Goal: Information Seeking & Learning: Learn about a topic

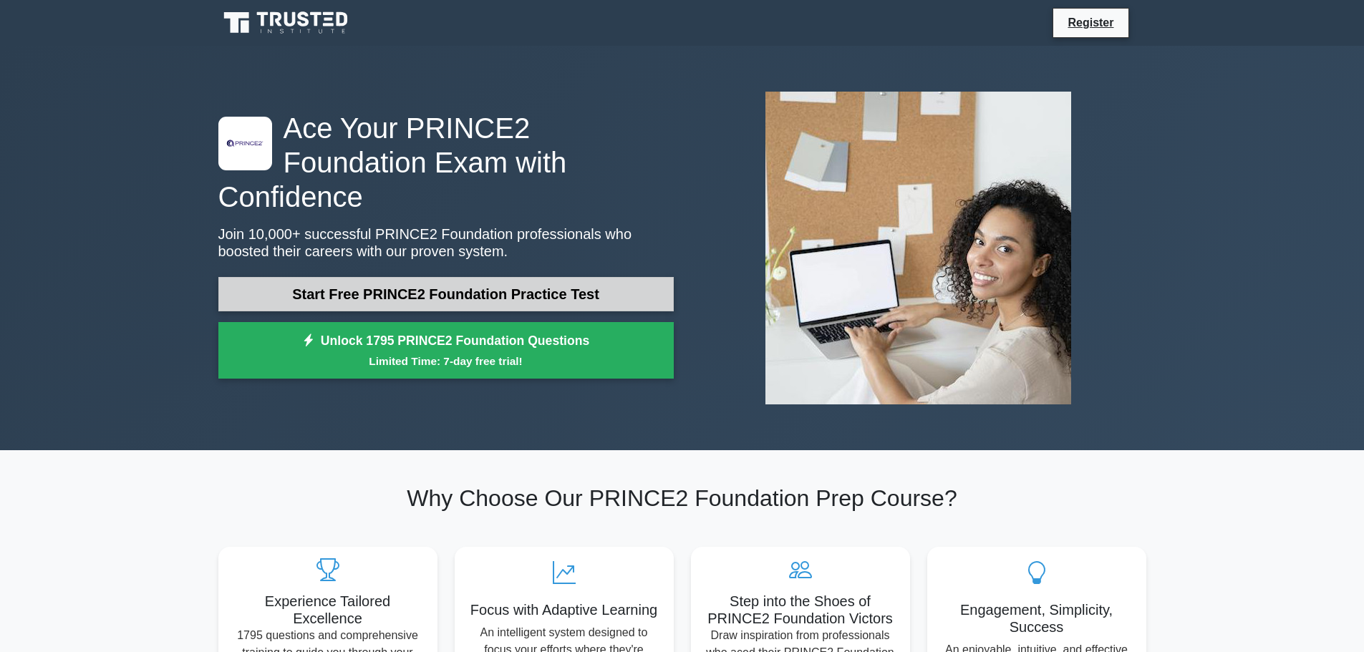
click at [433, 281] on link "Start Free PRINCE2 Foundation Practice Test" at bounding box center [445, 294] width 455 height 34
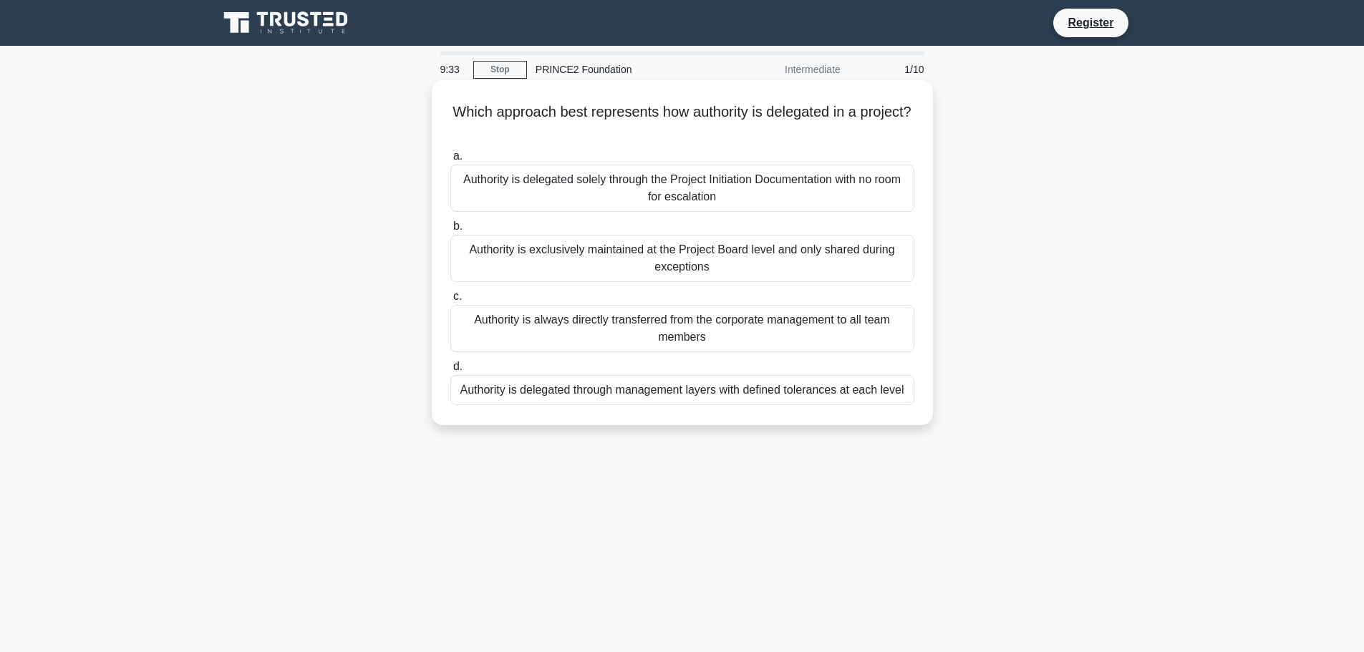
click at [641, 393] on div "Authority is delegated through management layers with defined tolerances at eac…" at bounding box center [682, 390] width 464 height 30
click at [450, 372] on input "d. Authority is delegated through management layers with defined tolerances at …" at bounding box center [450, 366] width 0 height 9
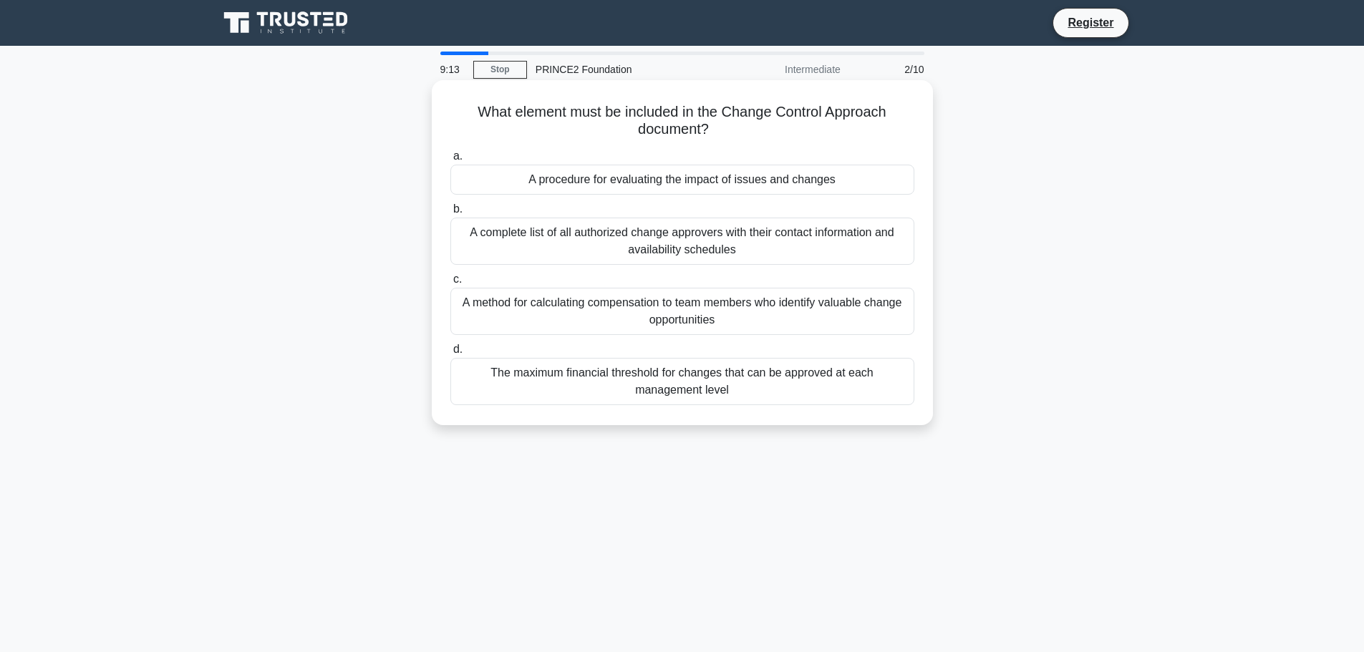
click at [707, 185] on div "A procedure for evaluating the impact of issues and changes" at bounding box center [682, 180] width 464 height 30
click at [450, 161] on input "a. A procedure for evaluating the impact of issues and changes" at bounding box center [450, 156] width 0 height 9
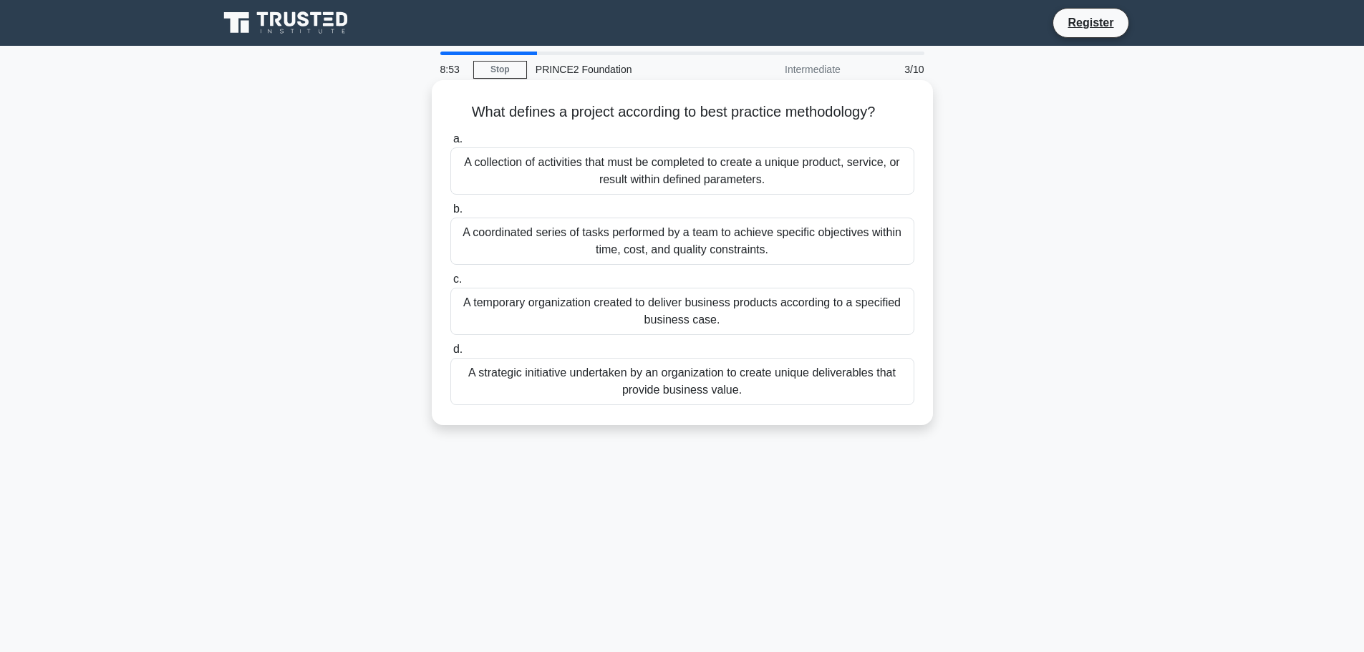
click at [701, 240] on div "A coordinated series of tasks performed by a team to achieve specific objective…" at bounding box center [682, 241] width 464 height 47
click at [450, 214] on input "b. A coordinated series of tasks performed by a team to achieve specific object…" at bounding box center [450, 209] width 0 height 9
click at [571, 334] on div "Establishing mechanisms to monitor and compare actual achievements against thos…" at bounding box center [682, 311] width 464 height 47
click at [450, 284] on input "c. Establishing mechanisms to monitor and compare actual achievements against t…" at bounding box center [450, 279] width 0 height 9
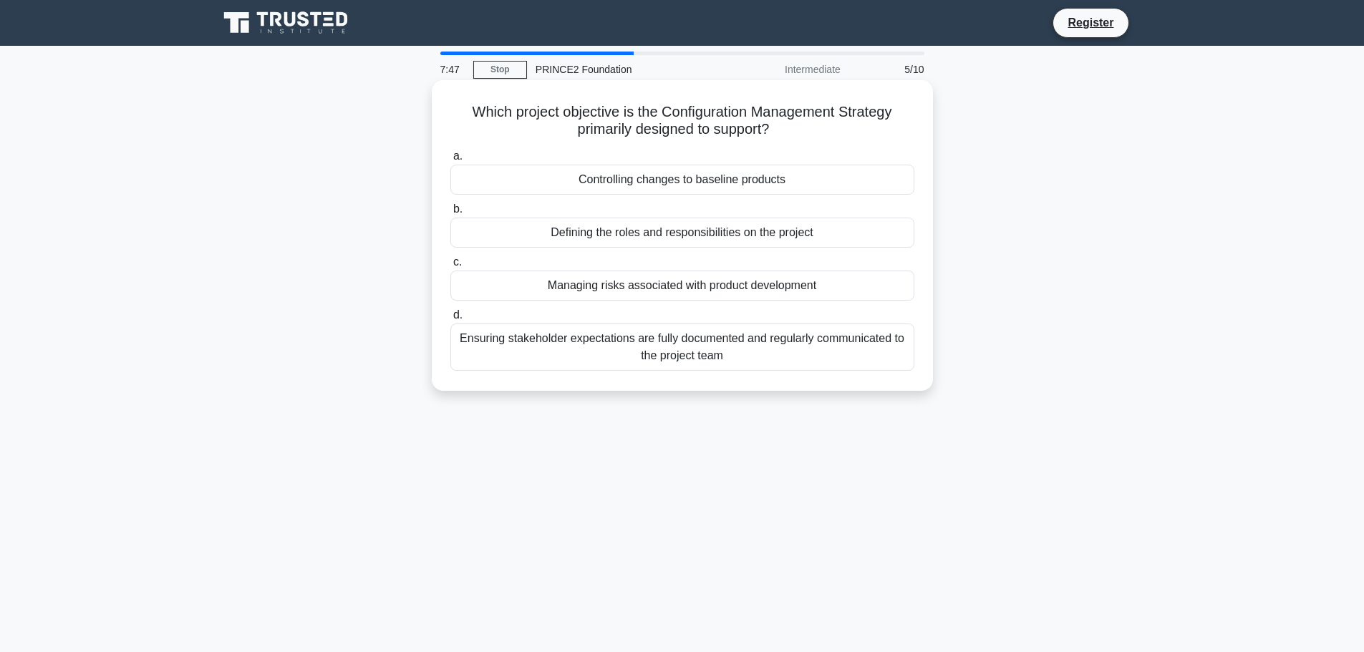
click at [632, 286] on div "Managing risks associated with product development" at bounding box center [682, 286] width 464 height 30
click at [450, 267] on input "c. Managing risks associated with product development" at bounding box center [450, 262] width 0 height 9
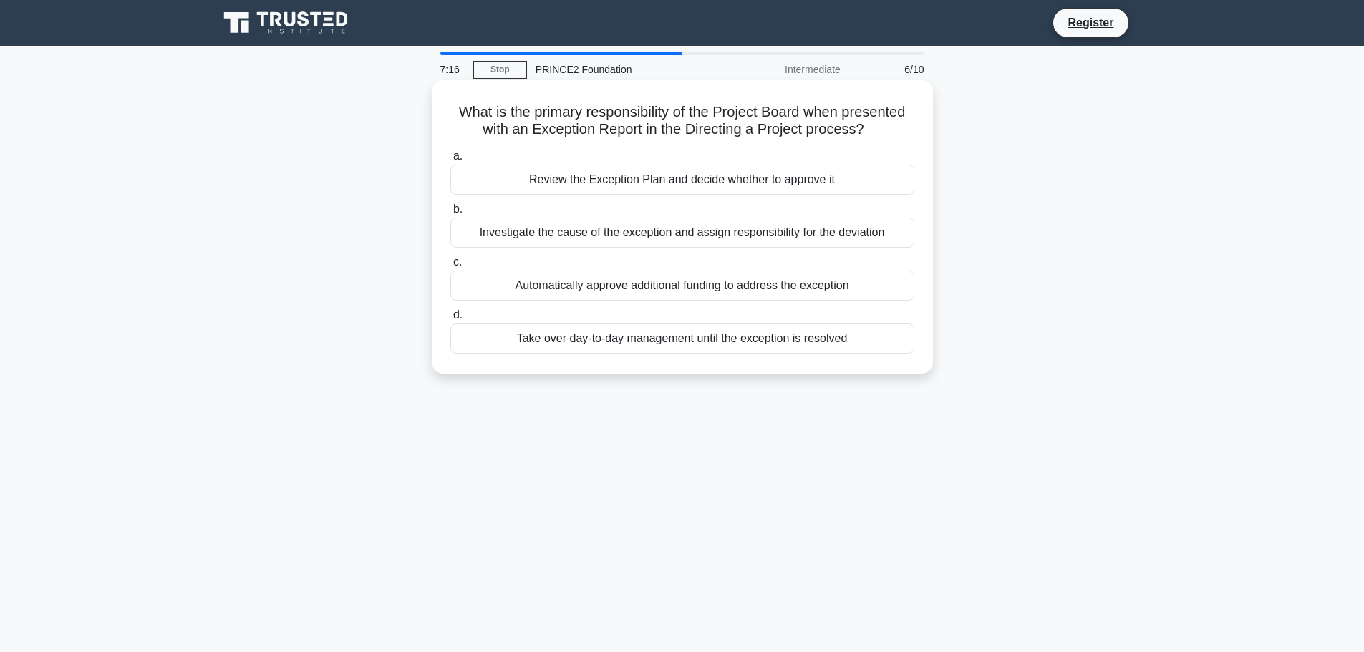
click at [579, 236] on div "Investigate the cause of the exception and assign responsibility for the deviat…" at bounding box center [682, 233] width 464 height 30
click at [450, 214] on input "b. Investigate the cause of the exception and assign responsibility for the dev…" at bounding box center [450, 209] width 0 height 9
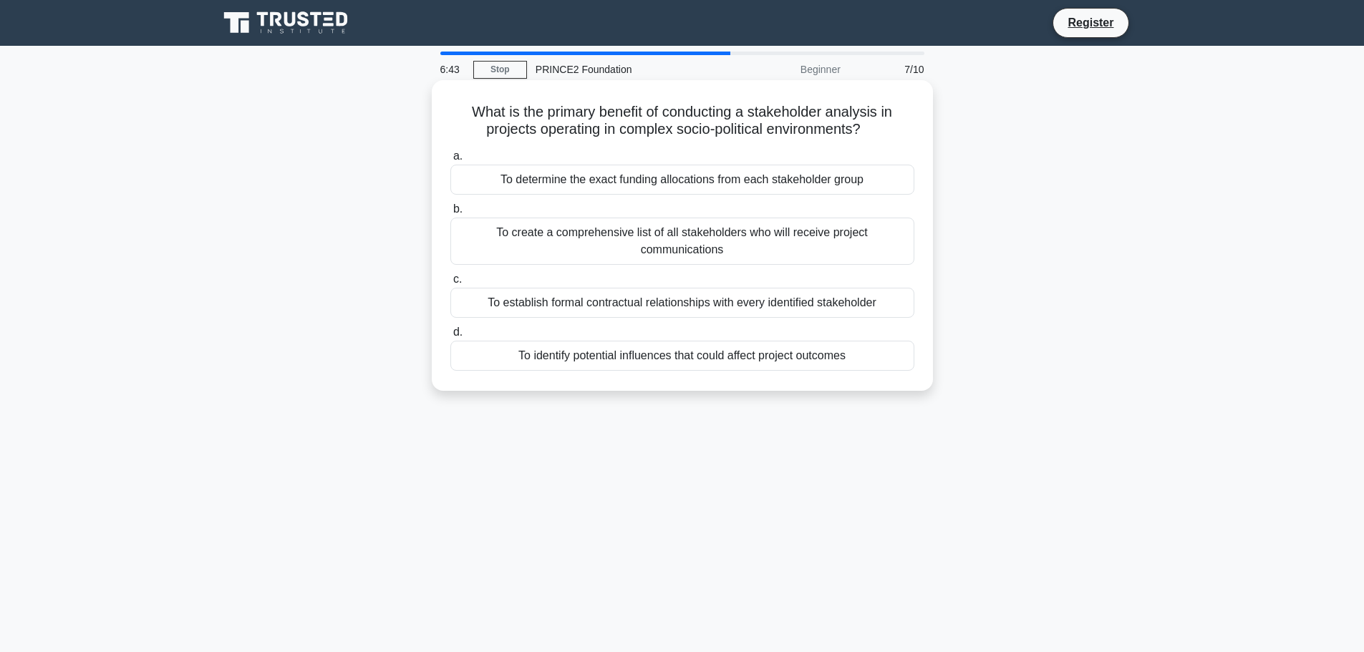
click at [777, 355] on div "To identify potential influences that could affect project outcomes" at bounding box center [682, 356] width 464 height 30
click at [450, 337] on input "d. To identify potential influences that could affect project outcomes" at bounding box center [450, 332] width 0 height 9
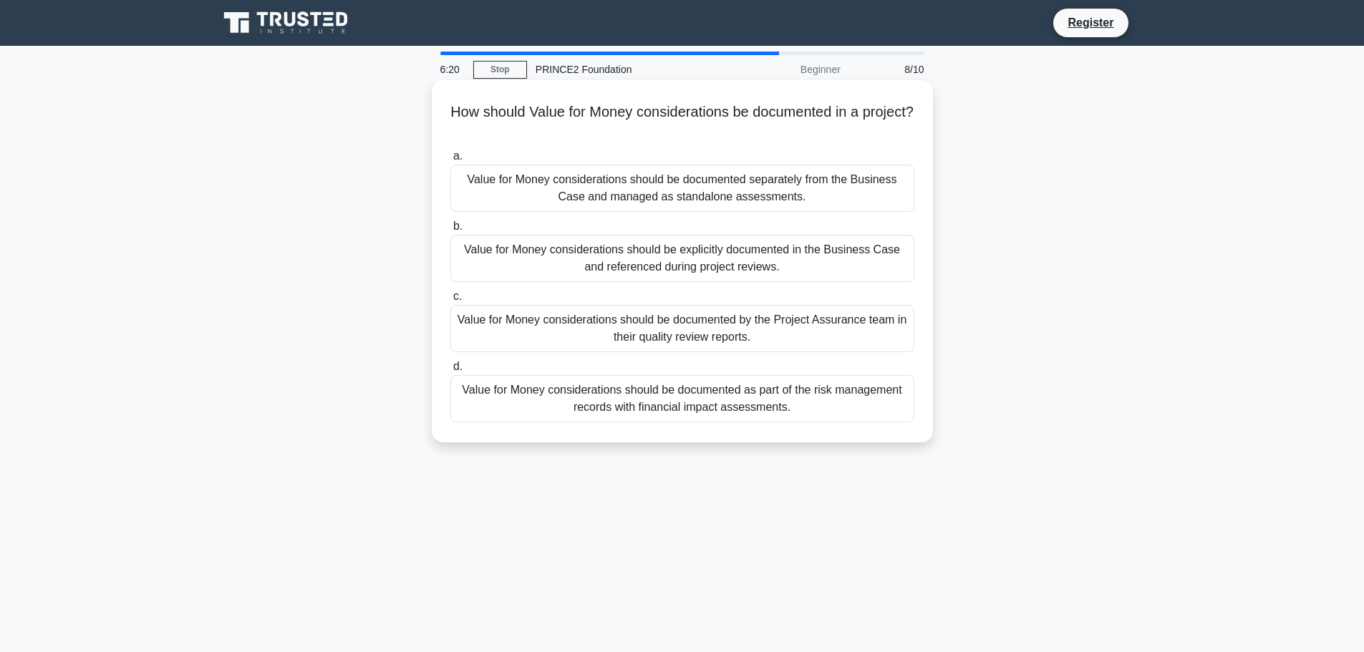
click at [739, 198] on div "Value for Money considerations should be documented separately from the Busines…" at bounding box center [682, 188] width 464 height 47
click at [450, 161] on input "a. Value for Money considerations should be documented separately from the Busi…" at bounding box center [450, 156] width 0 height 9
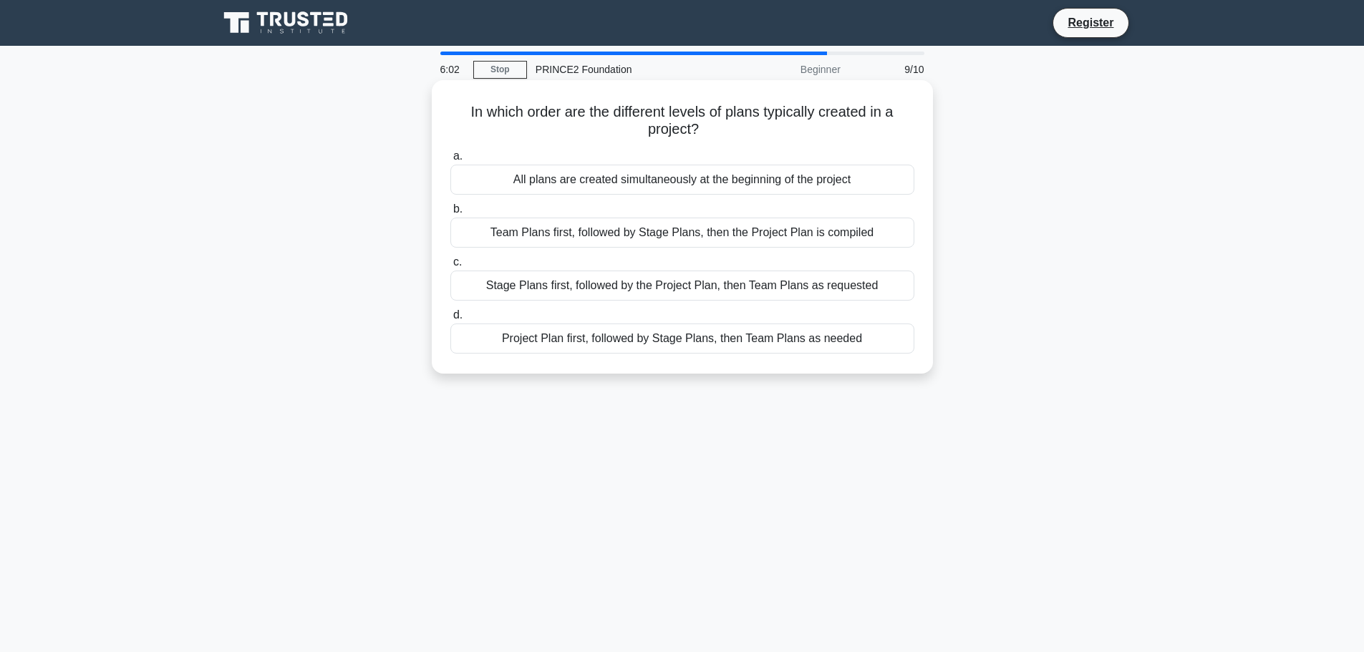
click at [616, 342] on div "Project Plan first, followed by Stage Plans, then Team Plans as needed" at bounding box center [682, 339] width 464 height 30
click at [450, 320] on input "d. Project Plan first, followed by Stage Plans, then Team Plans as needed" at bounding box center [450, 315] width 0 height 9
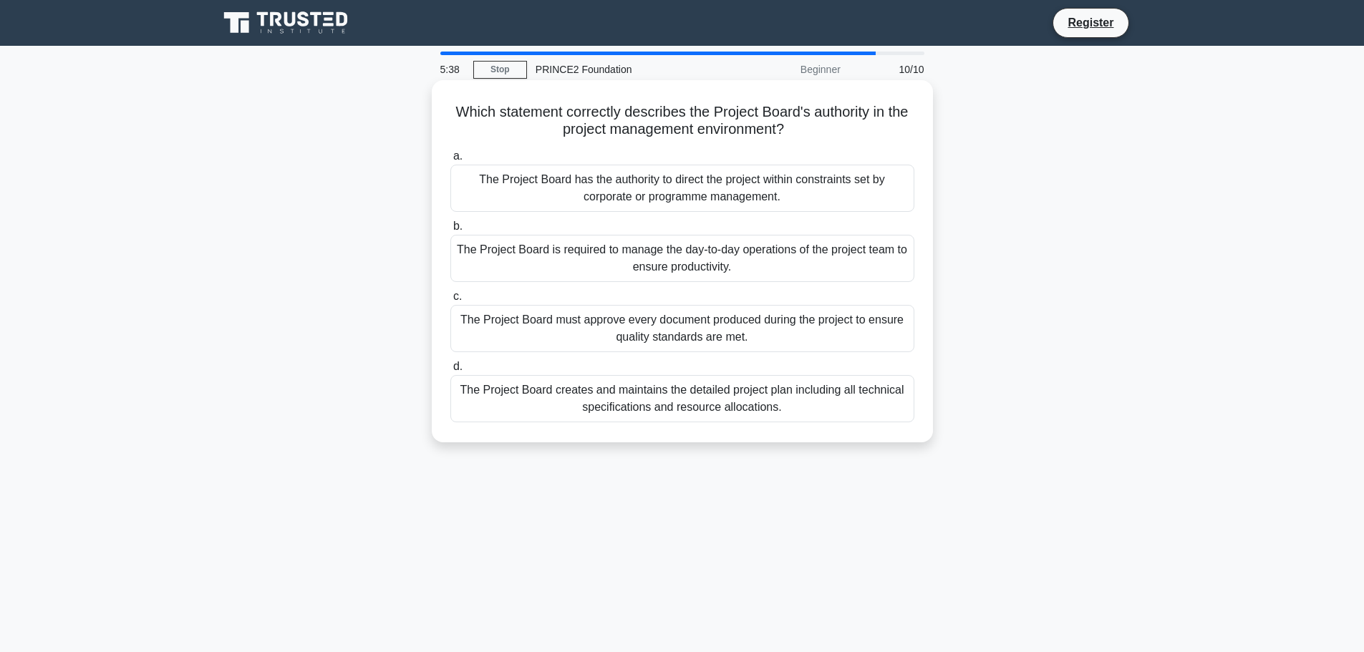
click at [783, 403] on div "The Project Board creates and maintains the detailed project plan including all…" at bounding box center [682, 398] width 464 height 47
click at [450, 372] on input "d. The Project Board creates and maintains the detailed project plan including …" at bounding box center [450, 366] width 0 height 9
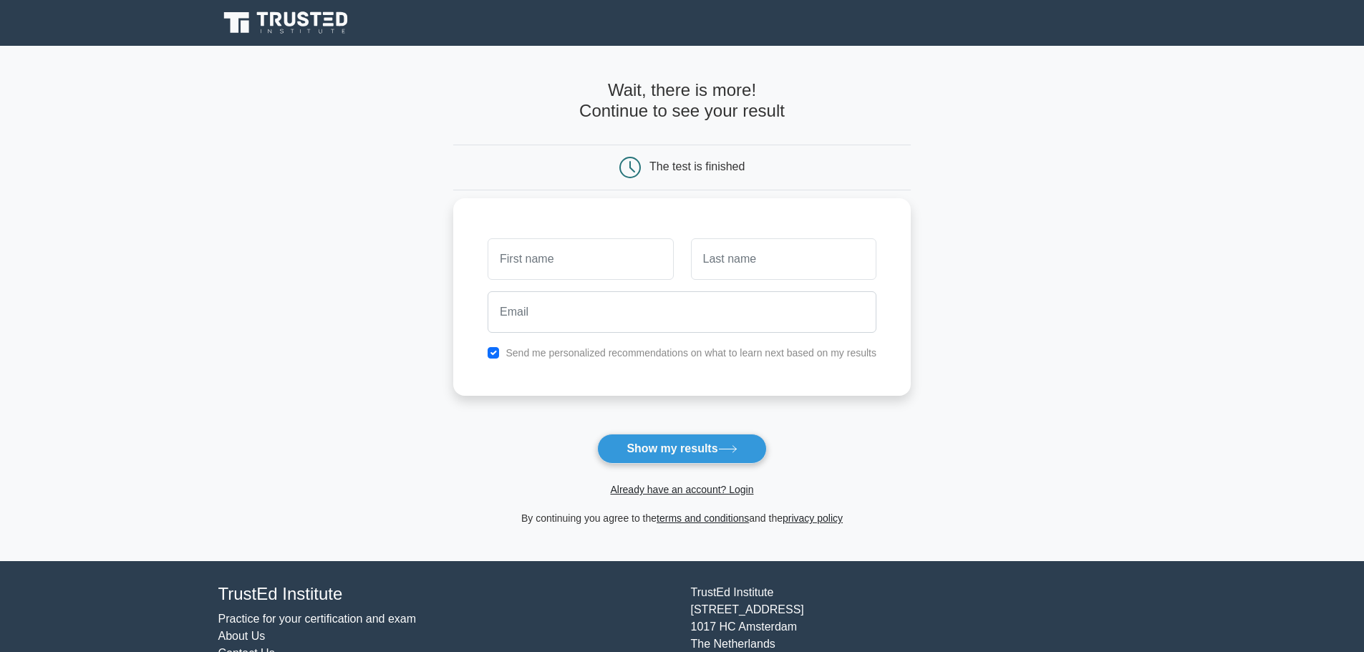
click at [674, 355] on label "Send me personalized recommendations on what to learn next based on my results" at bounding box center [691, 352] width 371 height 11
click at [600, 272] on input "text" at bounding box center [580, 259] width 185 height 42
type input "william"
type input "Malcolmson"
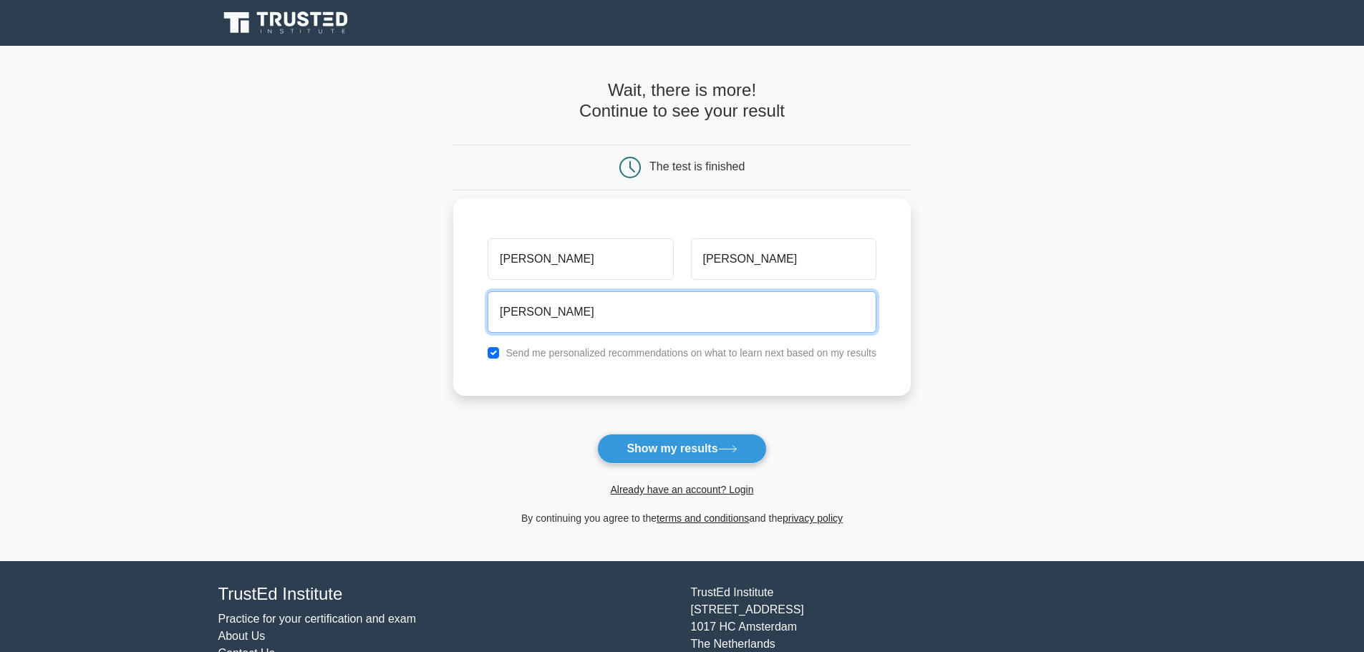
type input "williammalcolmson@alternativeheat.co.uk"
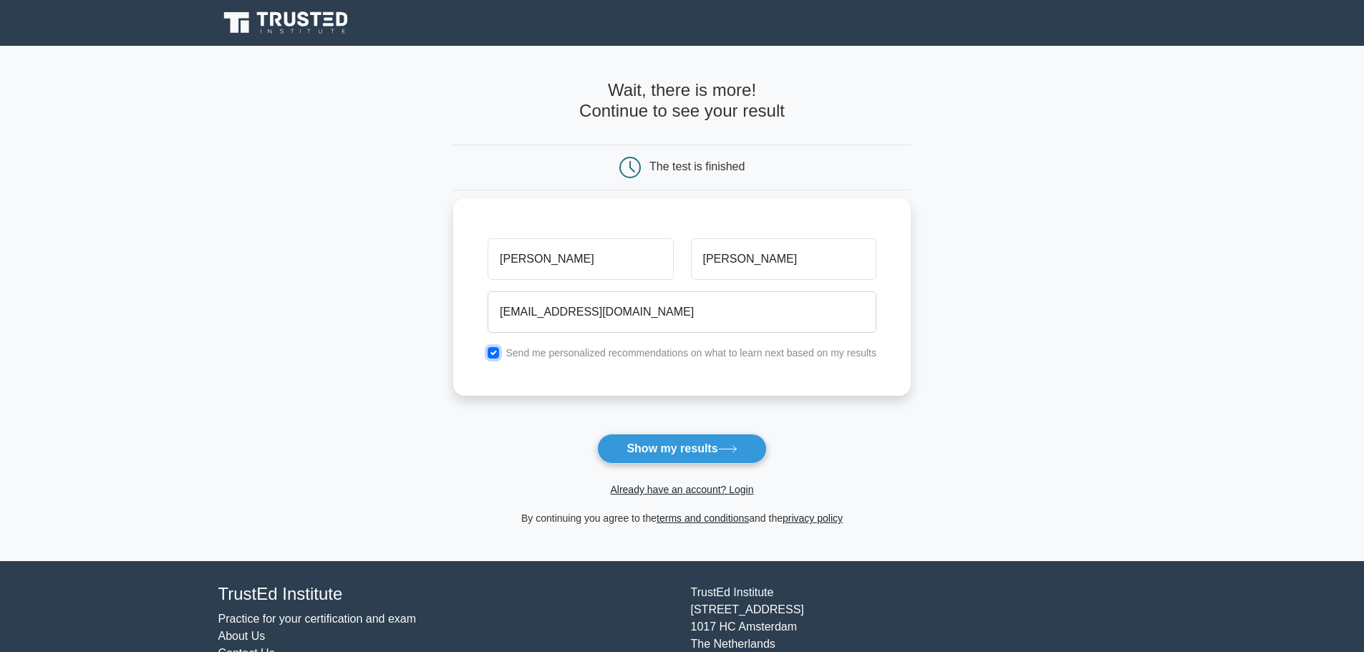
click at [494, 358] on input "checkbox" at bounding box center [493, 352] width 11 height 11
checkbox input "false"
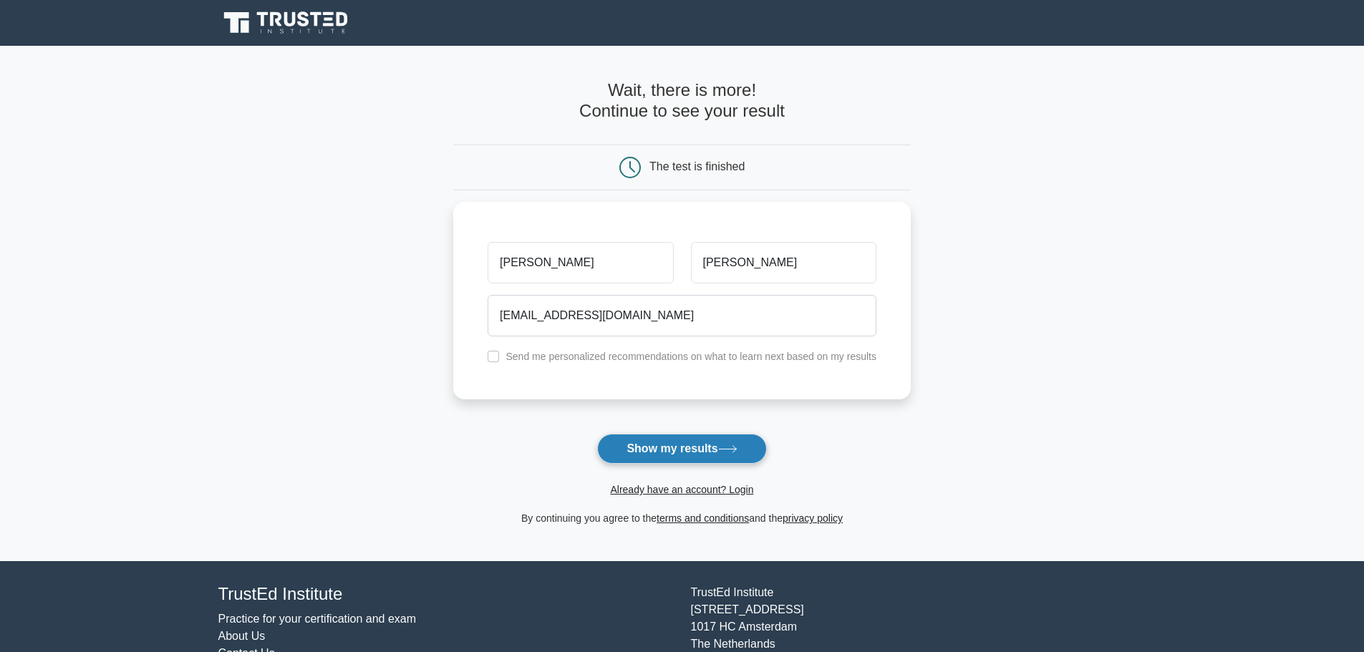
click at [677, 448] on button "Show my results" at bounding box center [681, 449] width 169 height 30
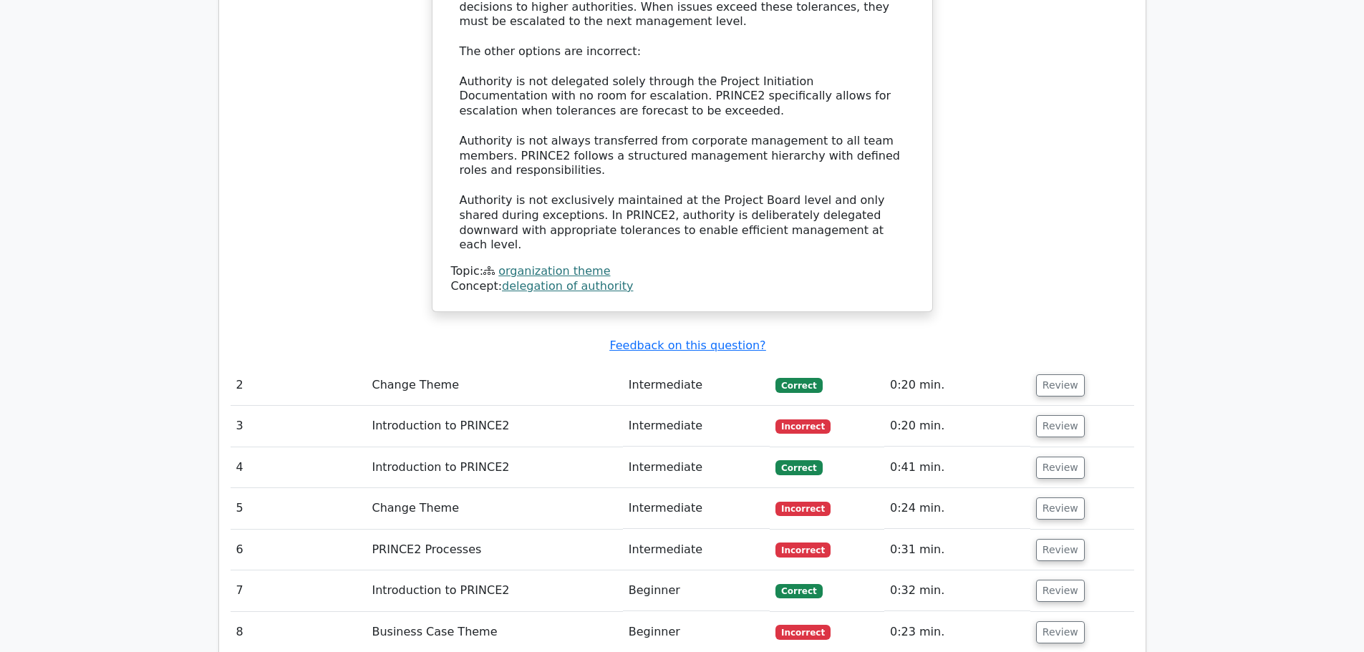
scroll to position [1718, 0]
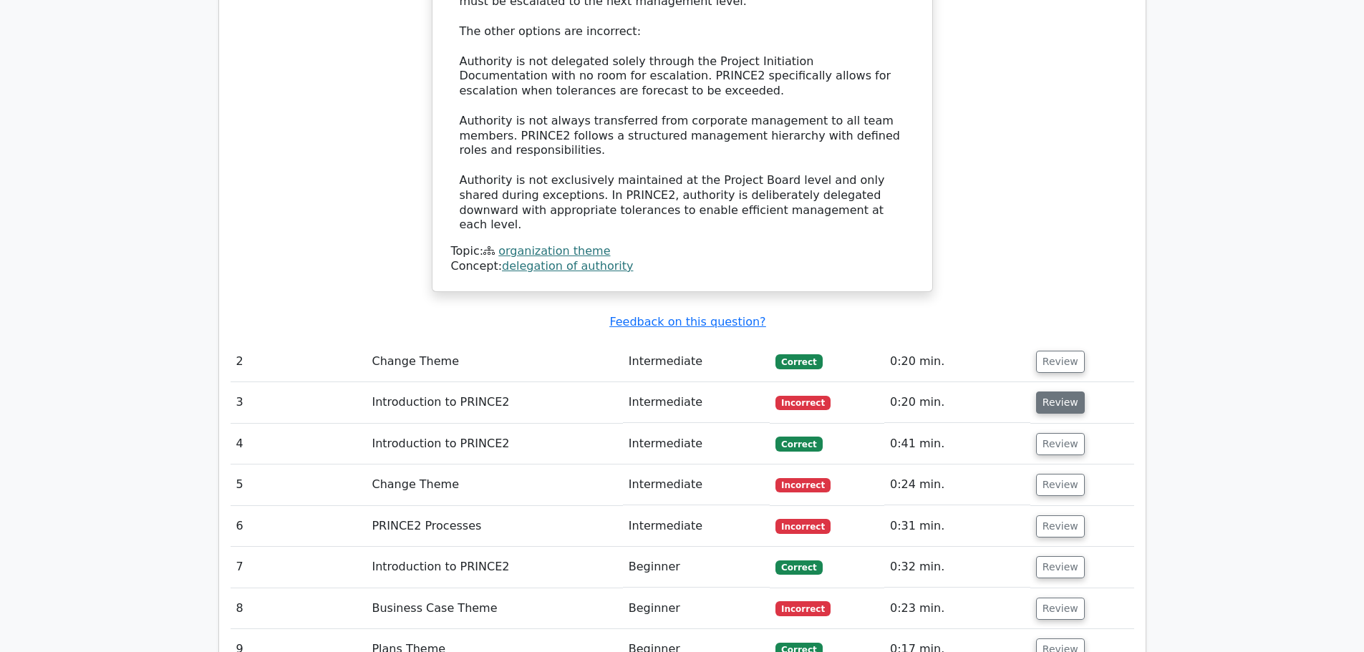
click at [1072, 392] on button "Review" at bounding box center [1060, 403] width 49 height 22
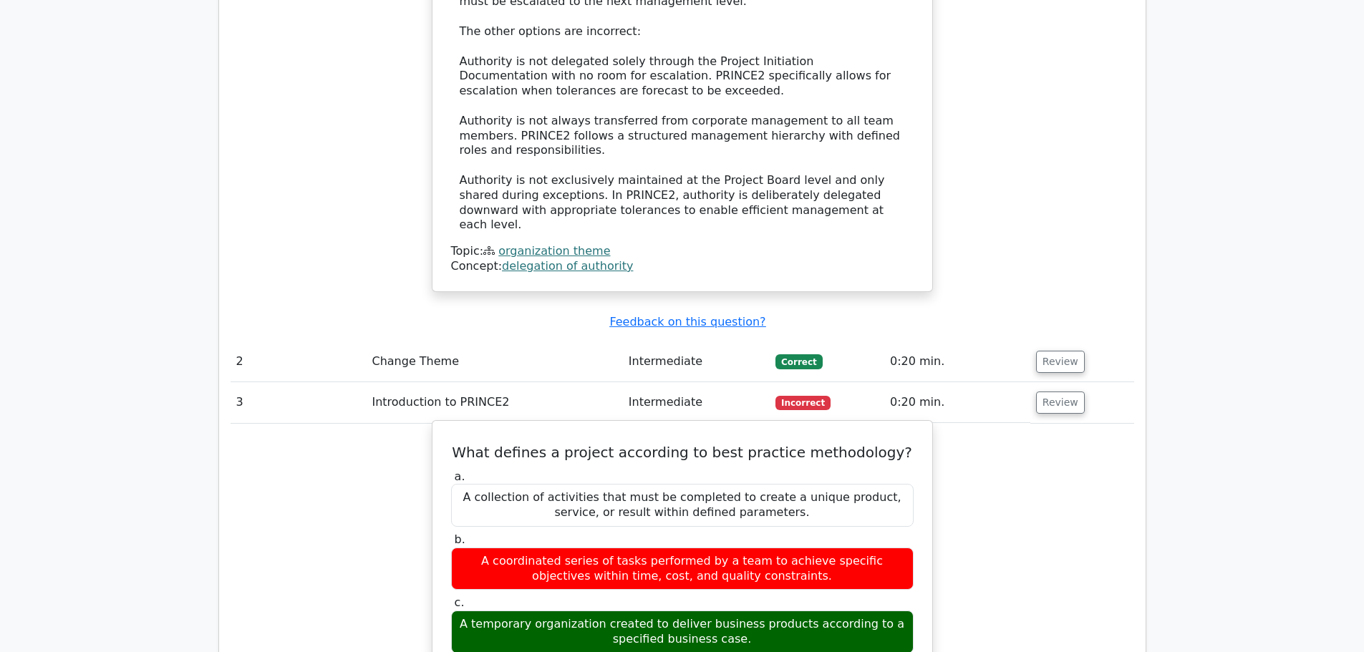
scroll to position [1790, 0]
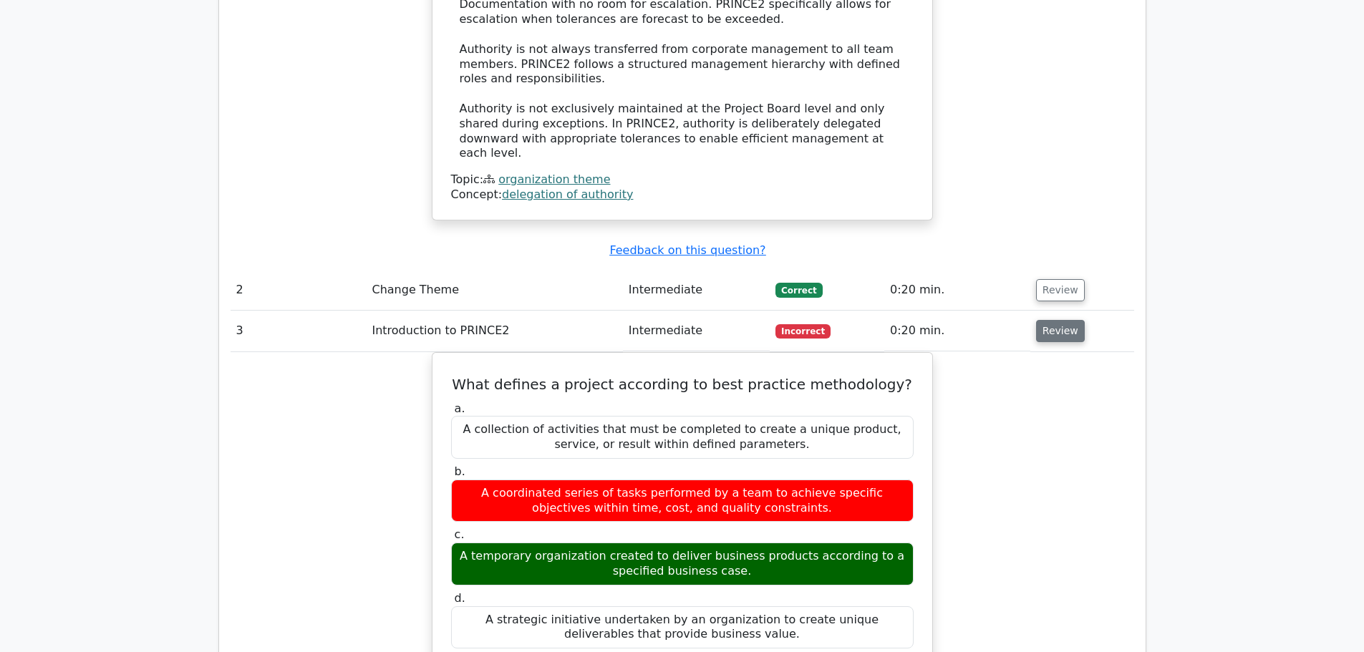
click at [1050, 320] on button "Review" at bounding box center [1060, 331] width 49 height 22
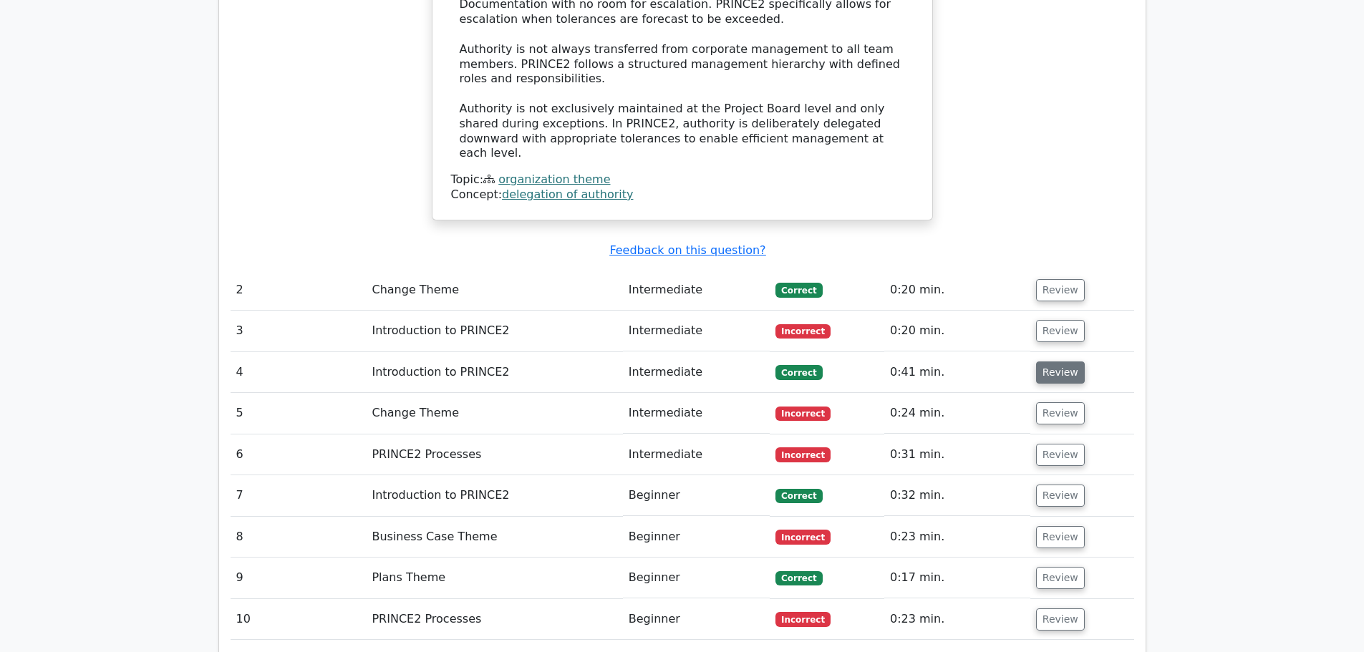
click at [1062, 362] on button "Review" at bounding box center [1060, 373] width 49 height 22
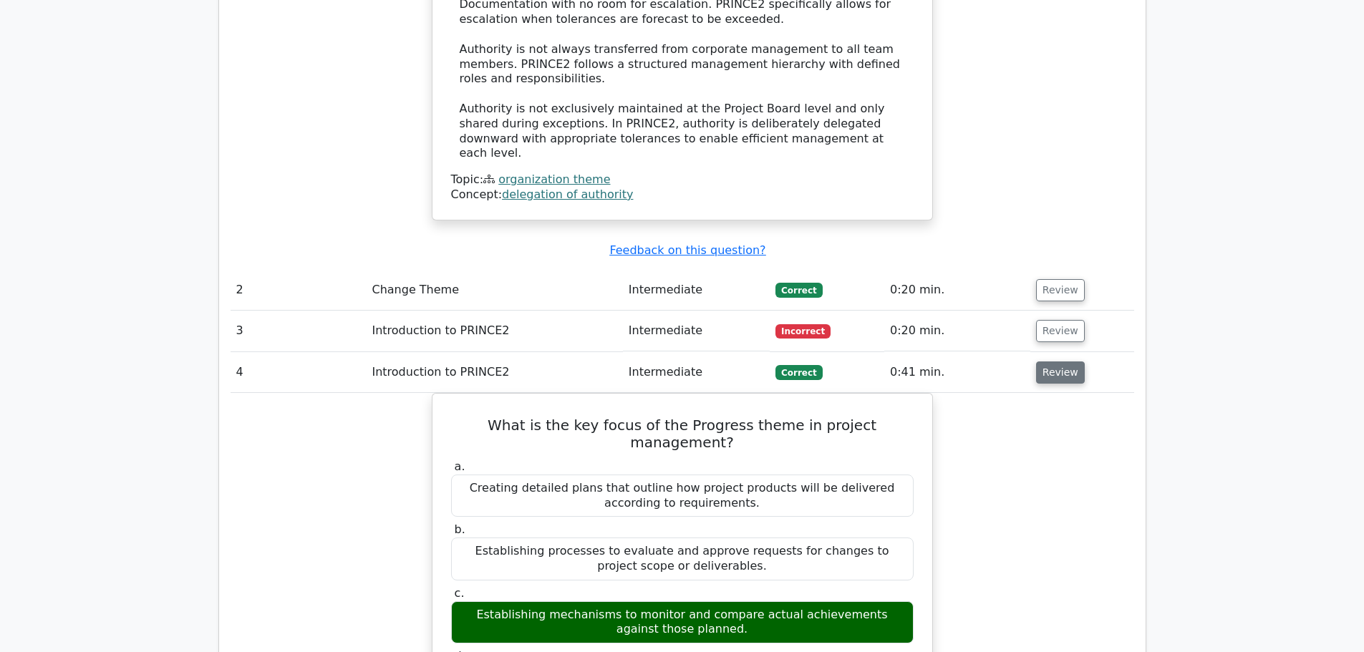
click at [1062, 362] on button "Review" at bounding box center [1060, 373] width 49 height 22
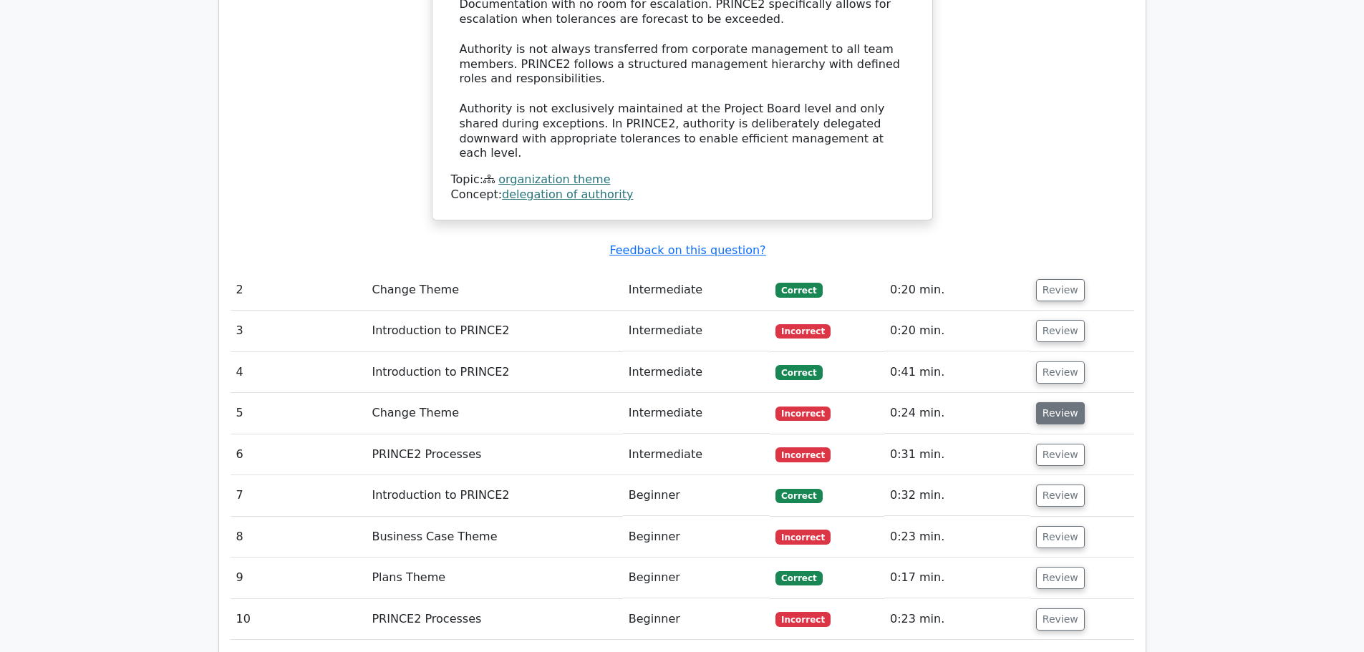
click at [1056, 402] on button "Review" at bounding box center [1060, 413] width 49 height 22
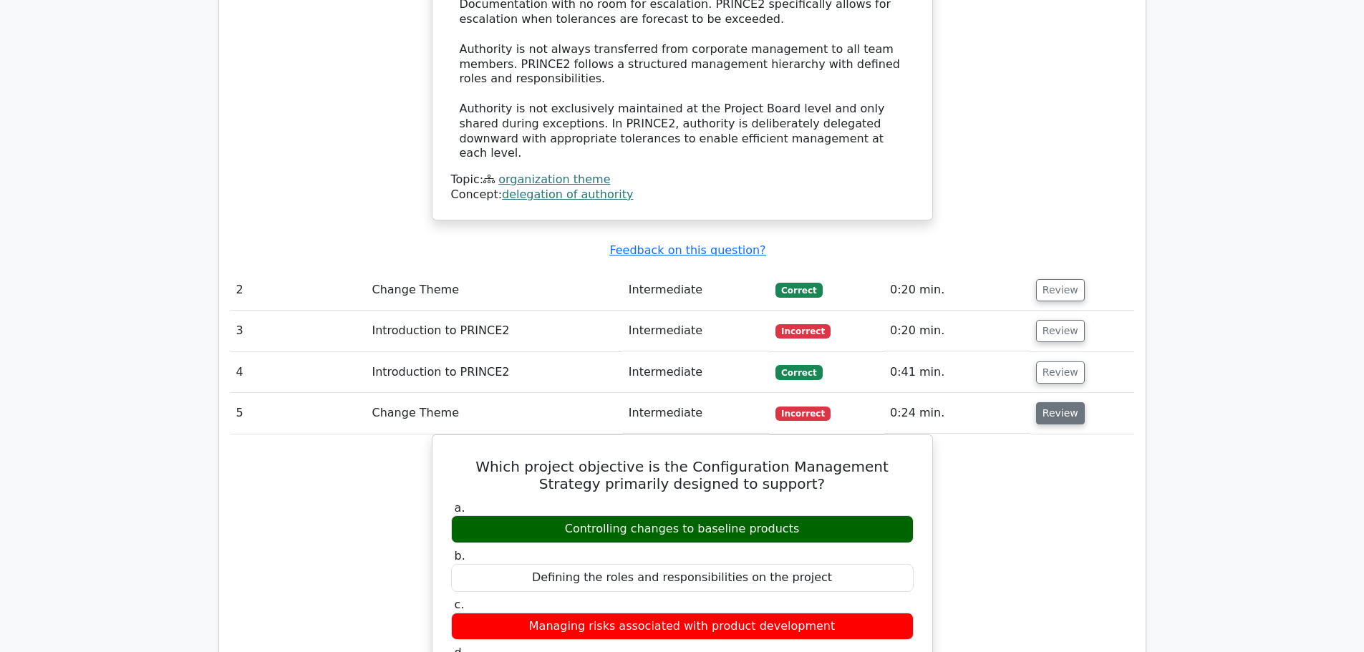
click at [1056, 402] on button "Review" at bounding box center [1060, 413] width 49 height 22
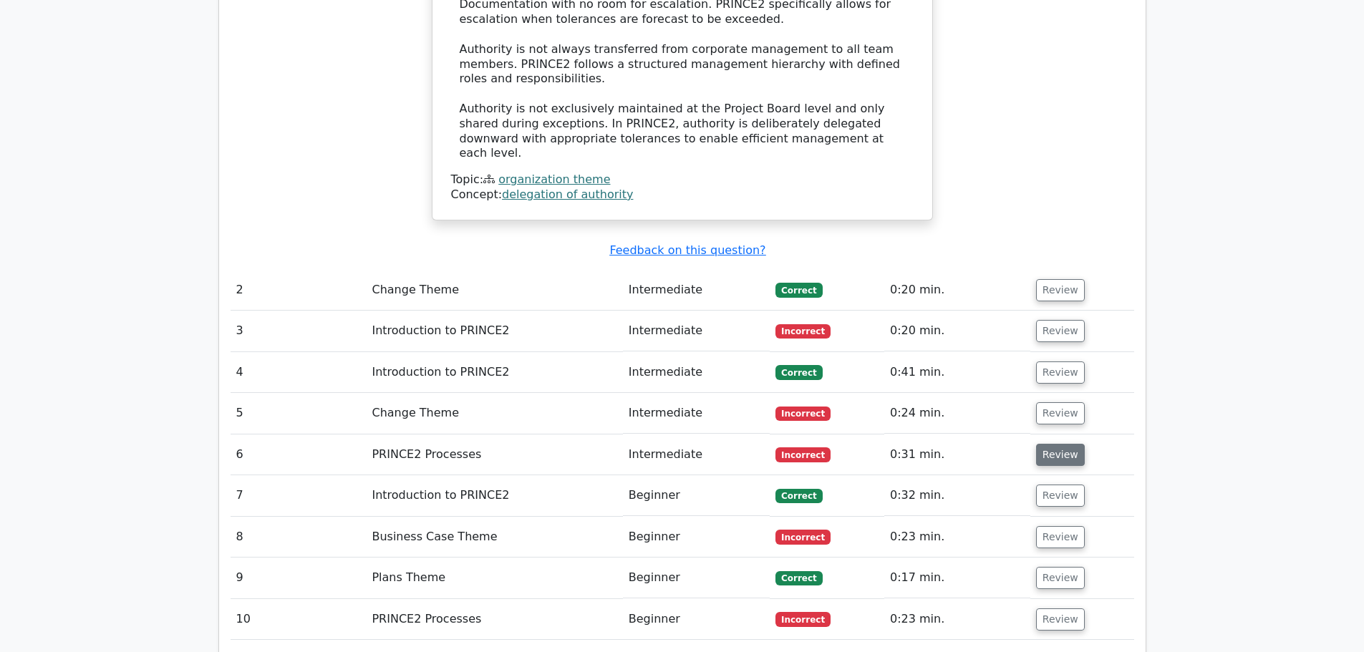
click at [1053, 444] on button "Review" at bounding box center [1060, 455] width 49 height 22
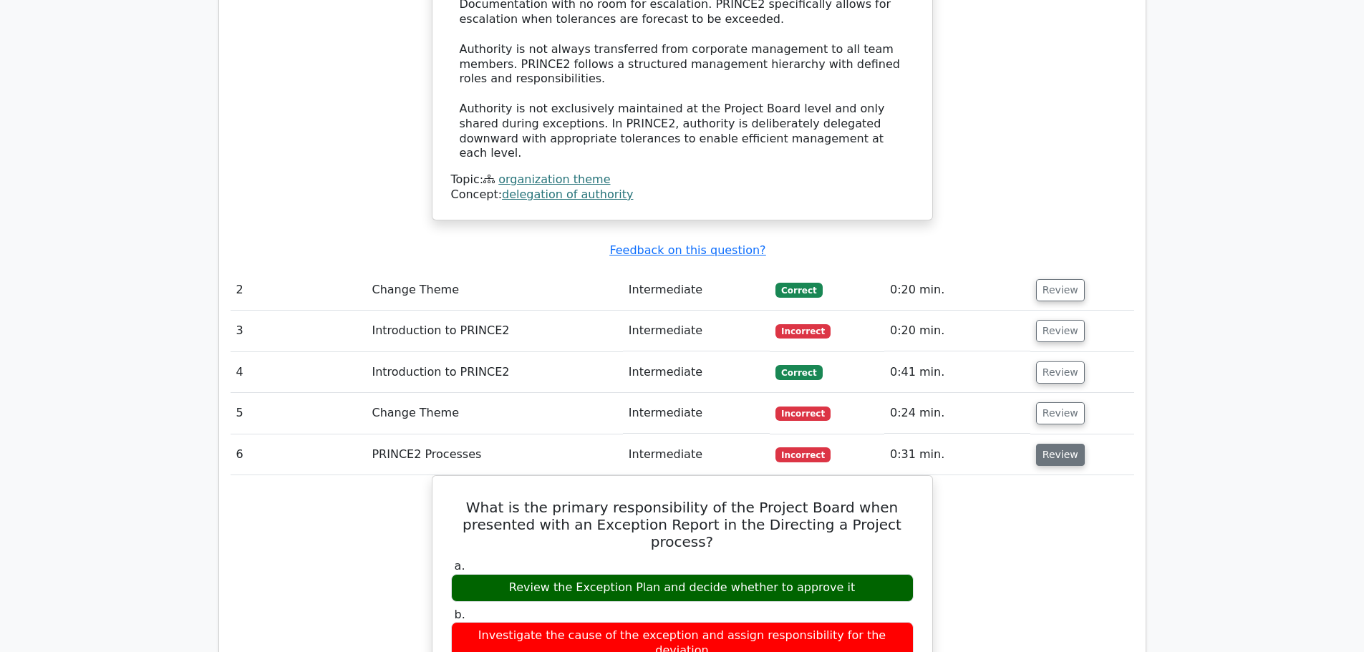
click at [1053, 444] on button "Review" at bounding box center [1060, 455] width 49 height 22
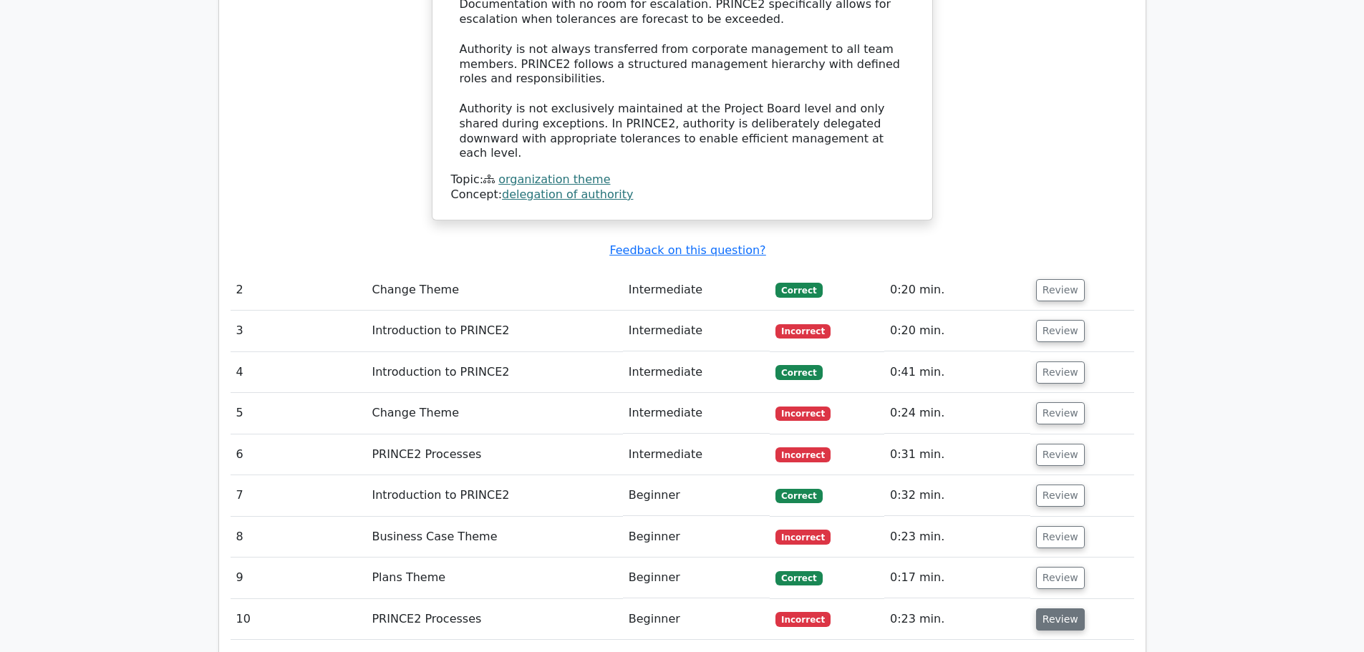
click at [1037, 609] on button "Review" at bounding box center [1060, 620] width 49 height 22
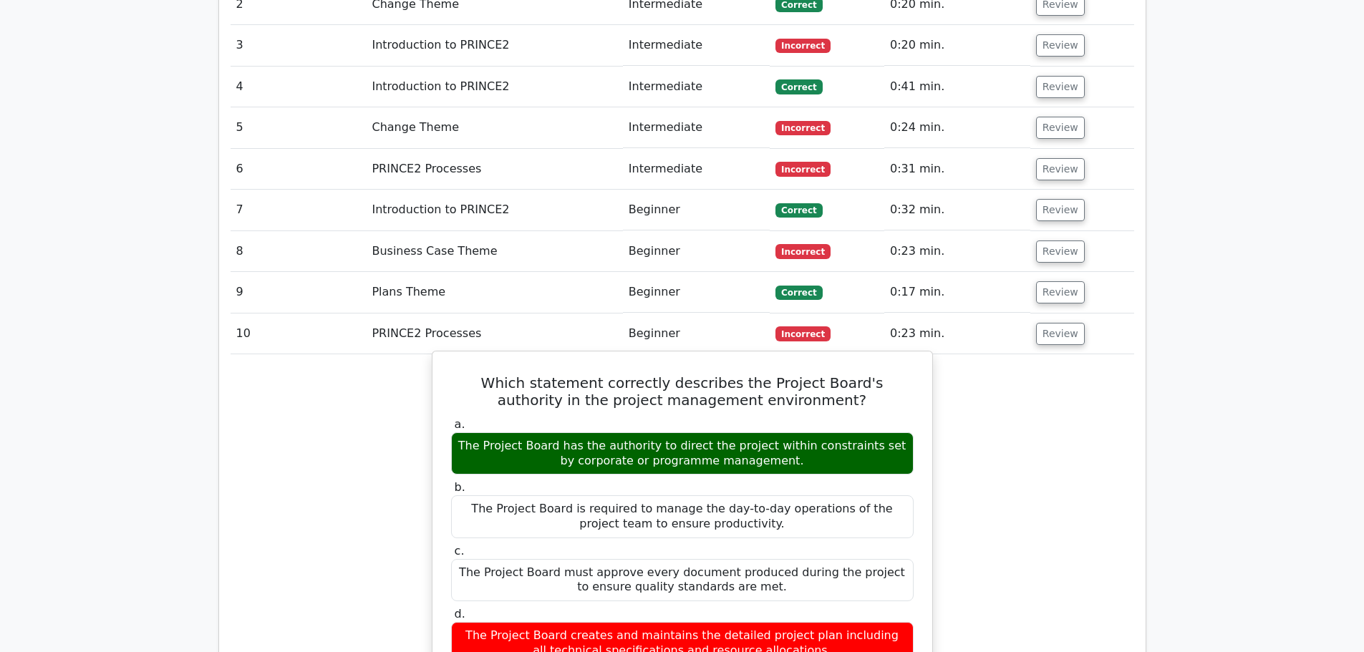
scroll to position [2076, 0]
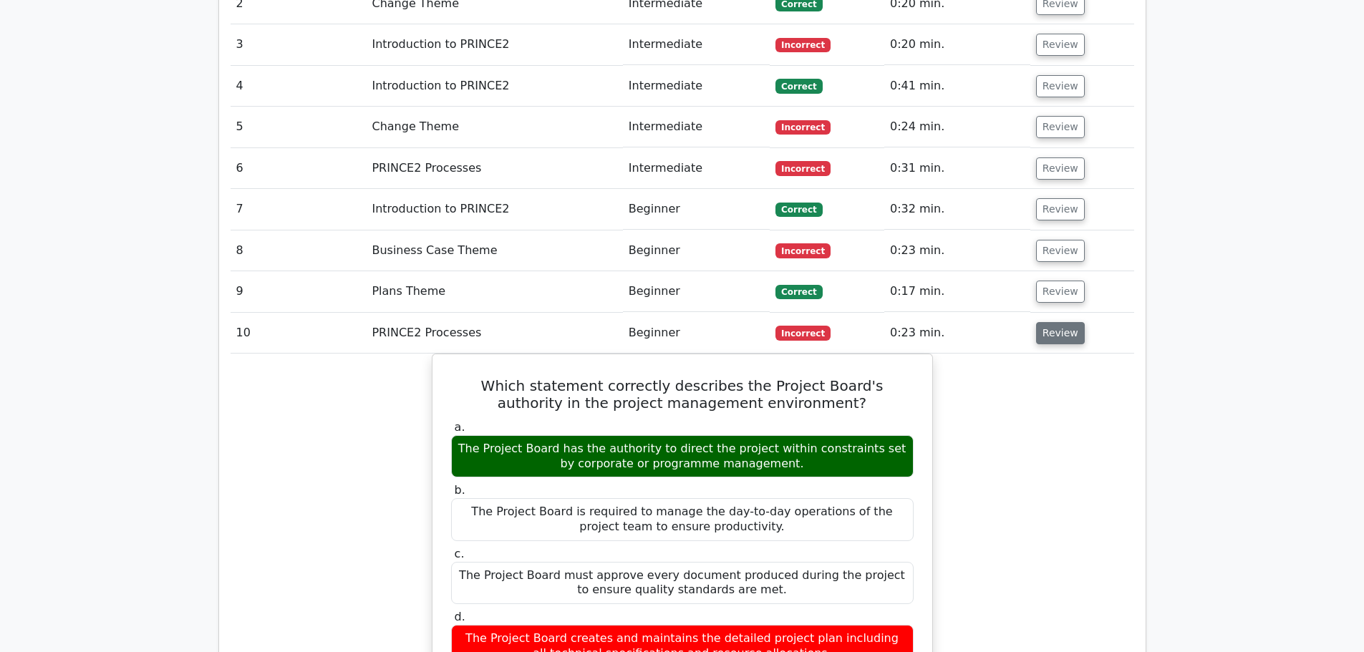
click at [1053, 322] on button "Review" at bounding box center [1060, 333] width 49 height 22
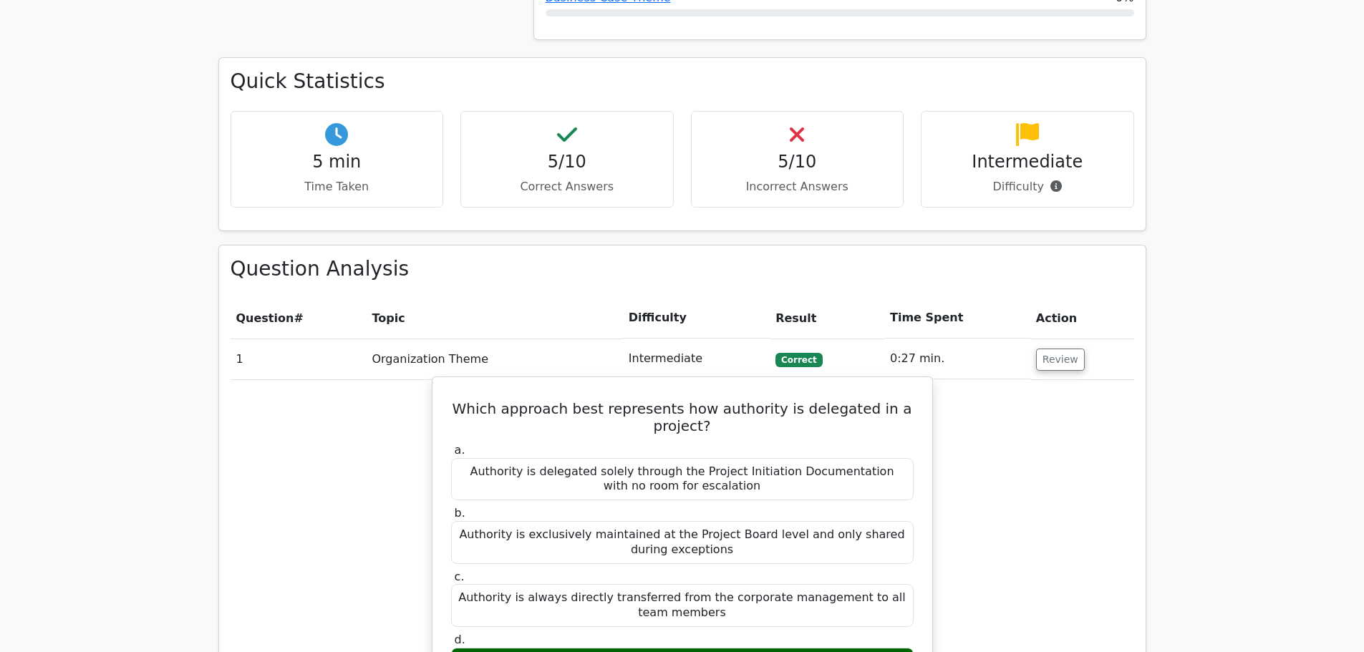
scroll to position [716, 0]
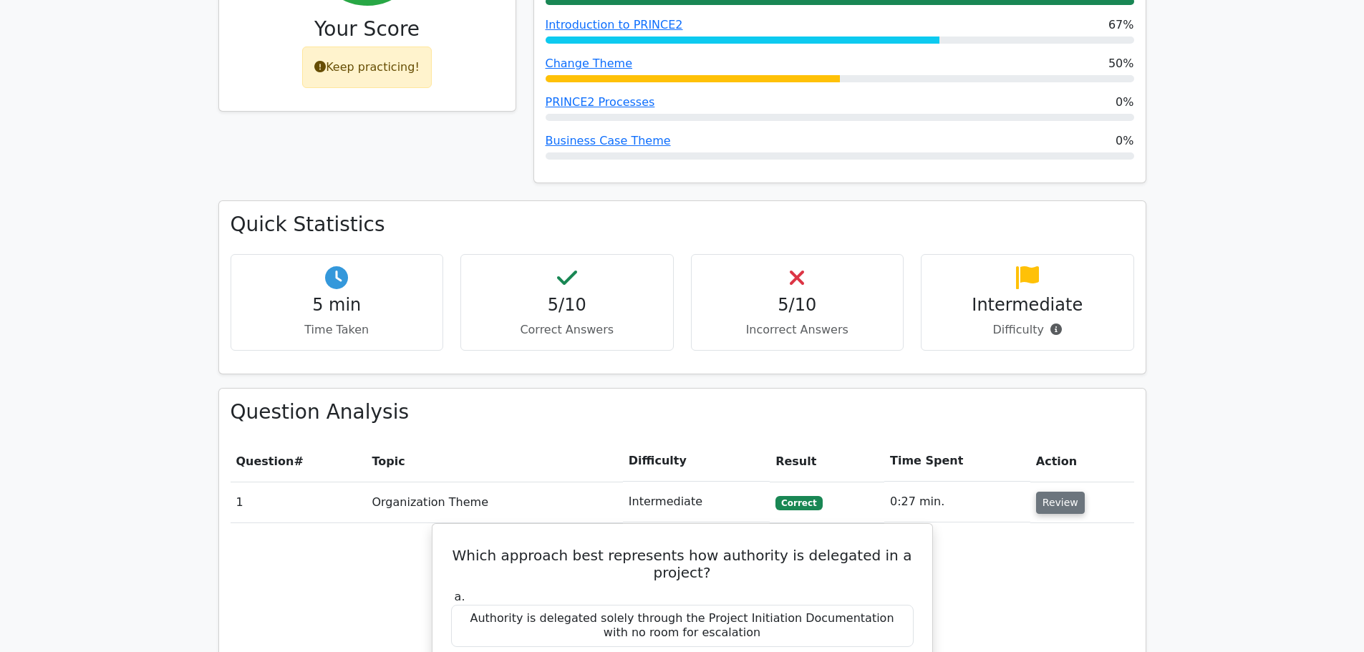
click at [1062, 492] on button "Review" at bounding box center [1060, 503] width 49 height 22
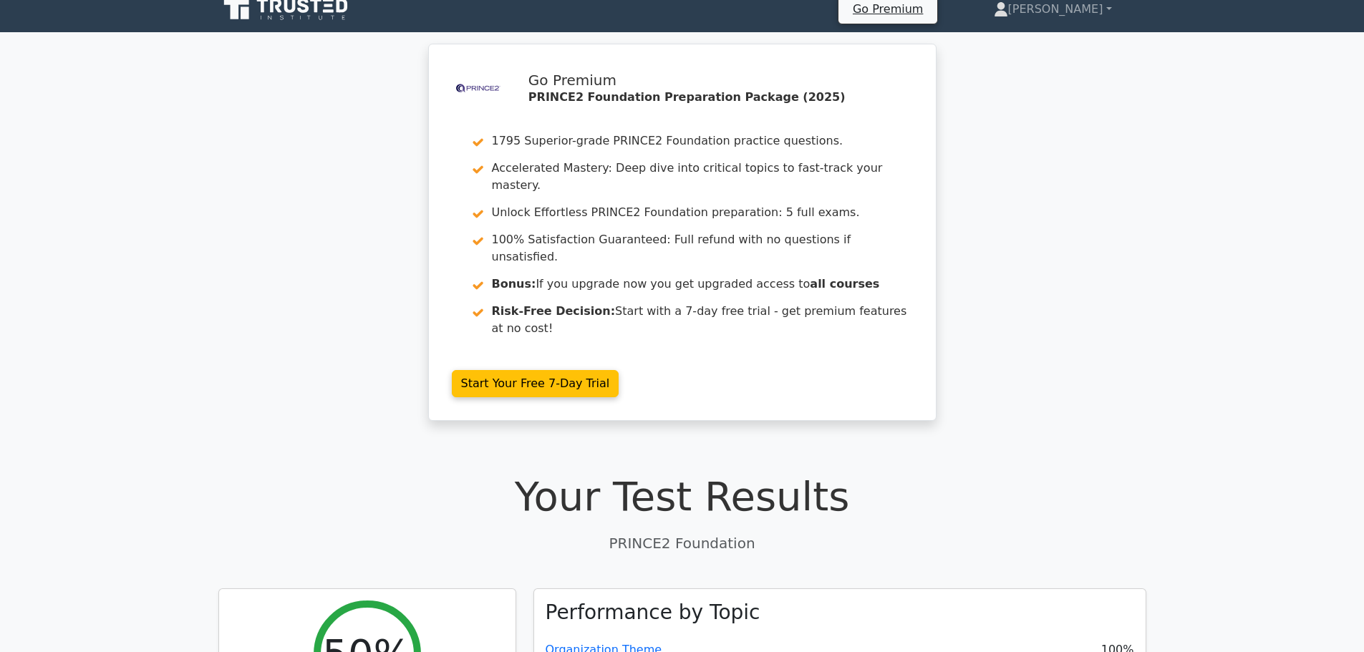
scroll to position [0, 0]
